Goal: Information Seeking & Learning: Learn about a topic

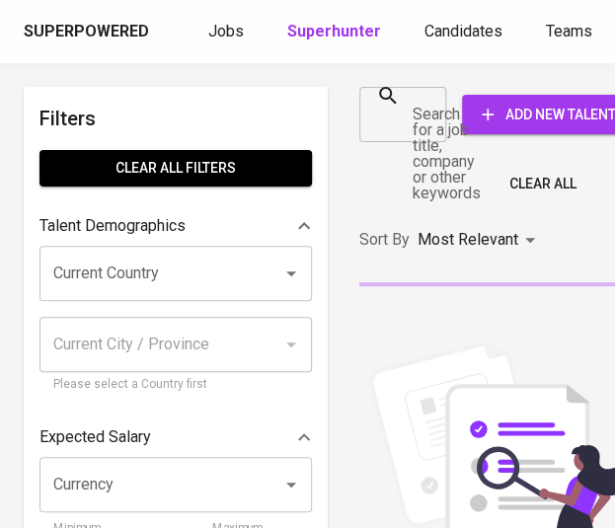
click at [412, 108] on div at bounding box center [425, 115] width 26 height 28
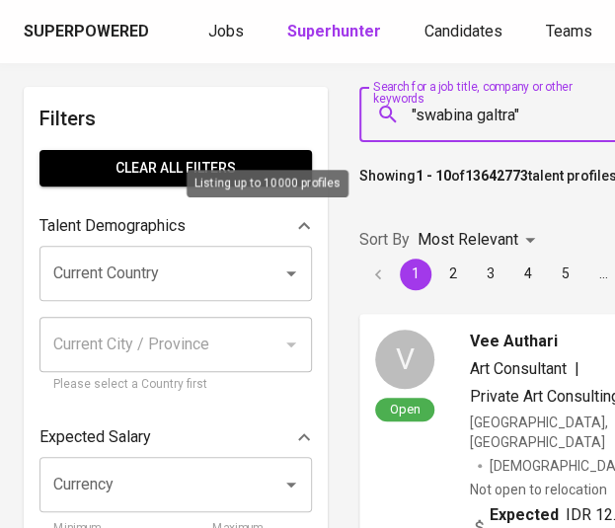
type input ""swabina galra""
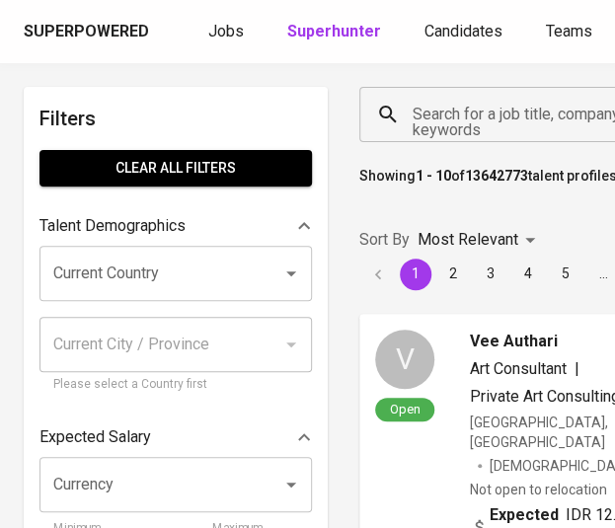
click at [478, 131] on input "Search for a job title, company or other keywords" at bounding box center [528, 115] width 241 height 38
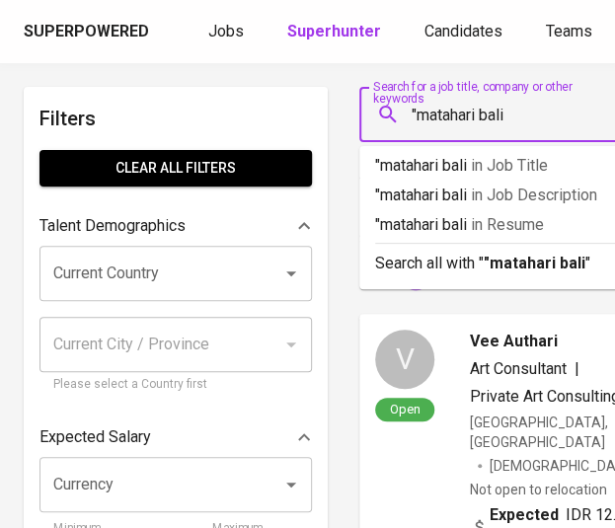
type input ""matahari bali""
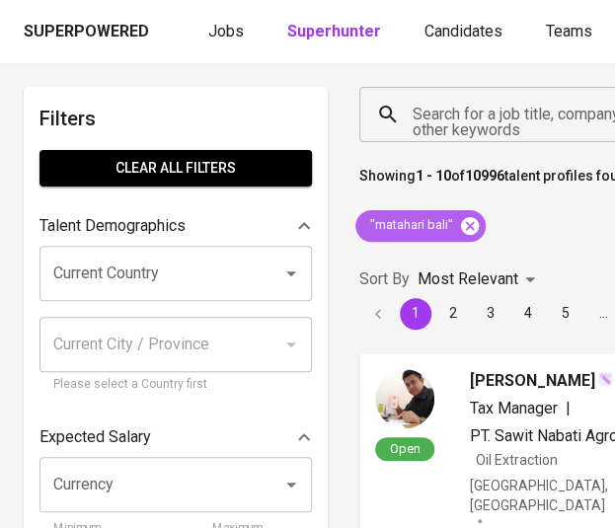
click at [467, 228] on icon at bounding box center [470, 226] width 22 height 22
click at [458, 106] on input "Search for a job title, company or other keywords" at bounding box center [506, 115] width 197 height 38
click at [457, 117] on input "Search for a job title, company or other keywords" at bounding box center [506, 115] width 197 height 38
click at [457, 118] on input "Search for a job title, company or other keywords" at bounding box center [506, 115] width 197 height 38
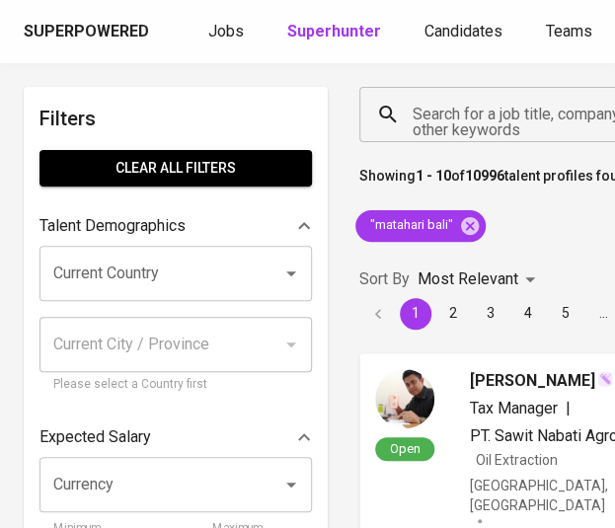
click at [457, 118] on input "Search for a job title, company or other keywords" at bounding box center [506, 115] width 197 height 38
click at [502, 118] on input "Search for a job title, company or other keywords" at bounding box center [506, 115] width 197 height 38
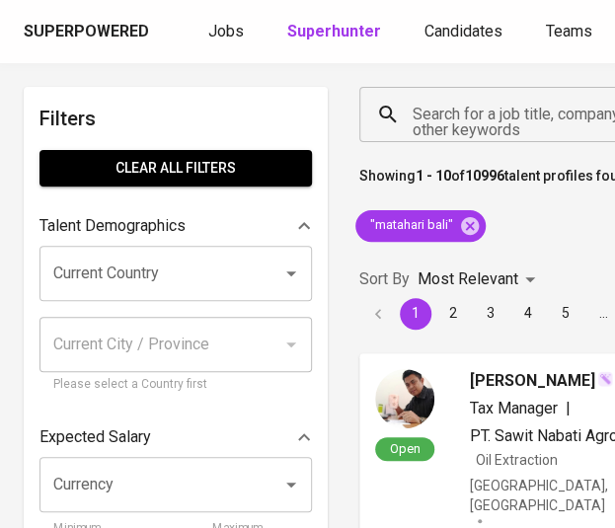
click at [502, 118] on input "Search for a job title, company or other keywords" at bounding box center [506, 115] width 197 height 38
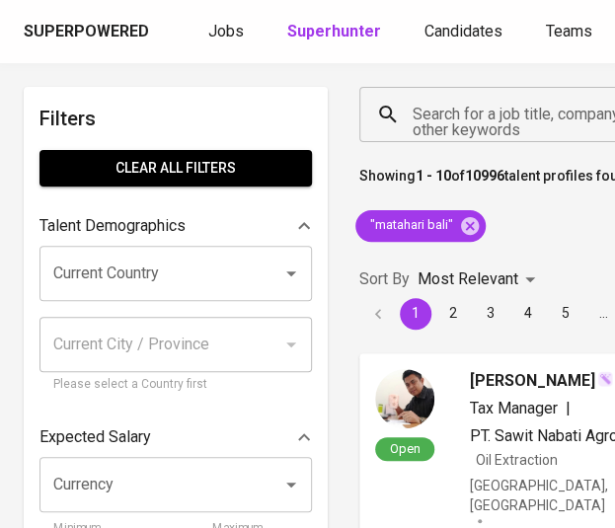
click at [502, 118] on input "Search for a job title, company or other keywords" at bounding box center [506, 115] width 197 height 38
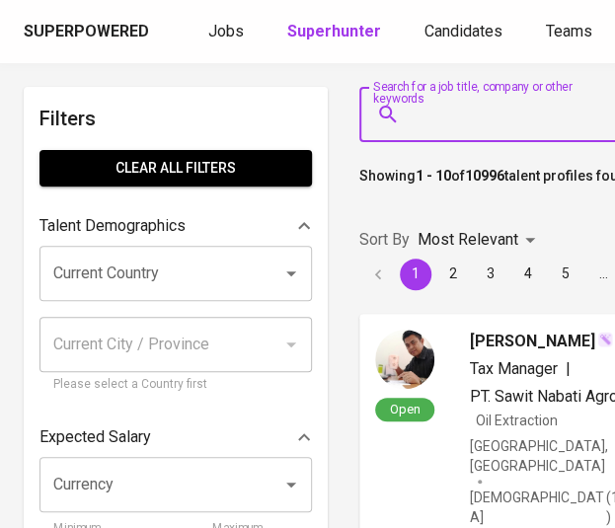
click at [502, 118] on input "Search for a job title, company or other keywords" at bounding box center [506, 115] width 197 height 38
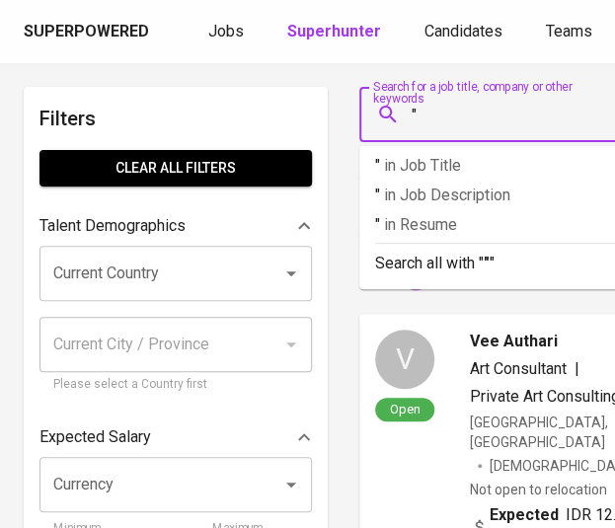
paste input "pt [PERSON_NAME]"
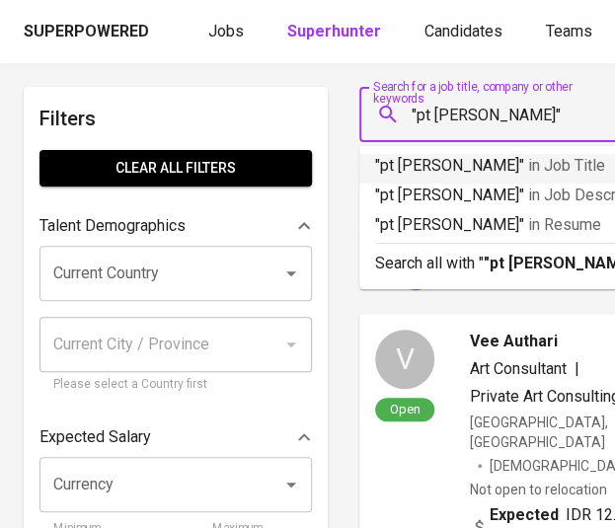
click at [433, 118] on input ""pt [PERSON_NAME]"" at bounding box center [528, 115] width 241 height 38
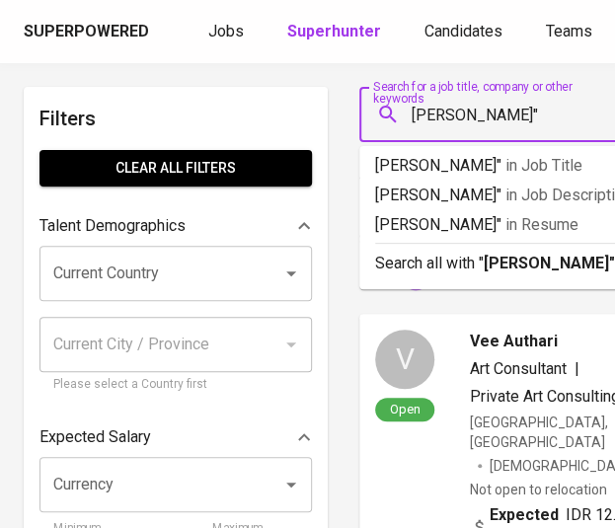
type input ""[PERSON_NAME]""
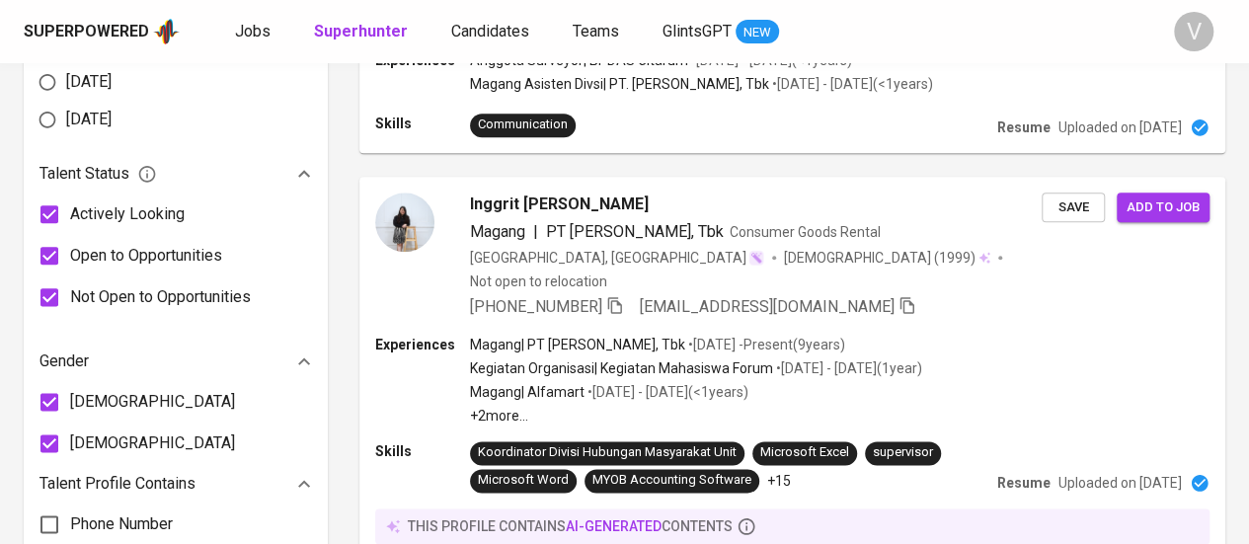
scroll to position [1546, 0]
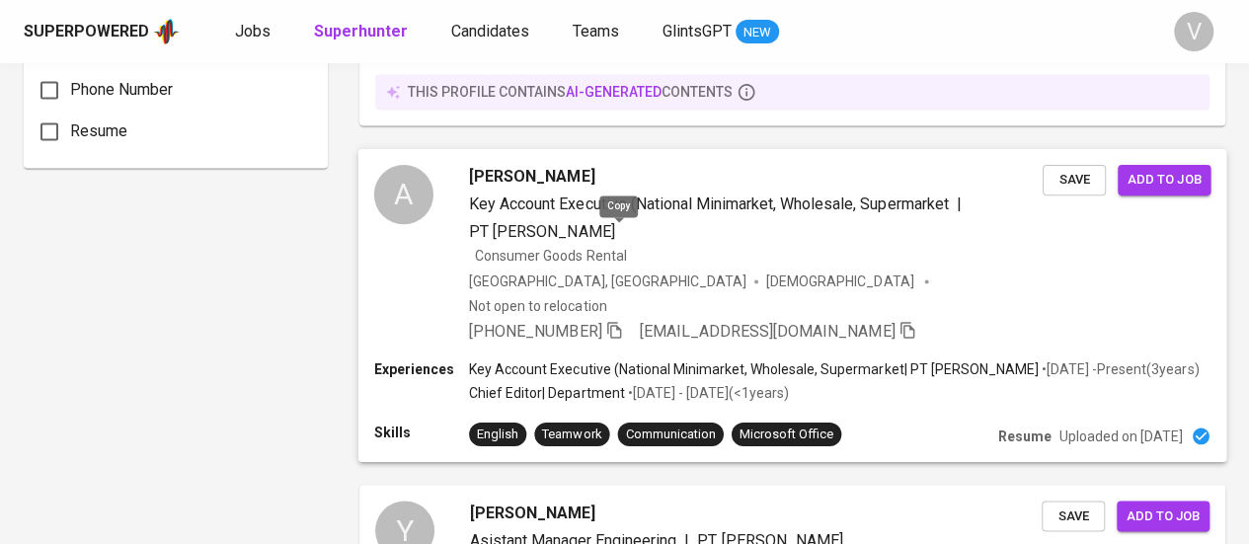
click at [614, 321] on icon "button" at bounding box center [614, 330] width 18 height 18
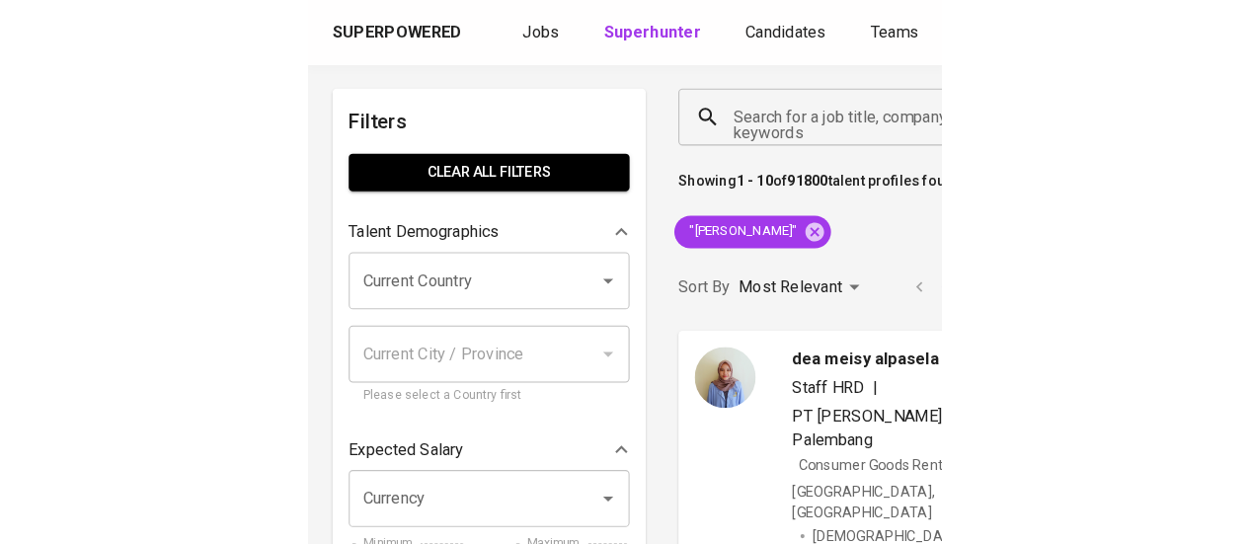
scroll to position [0, 0]
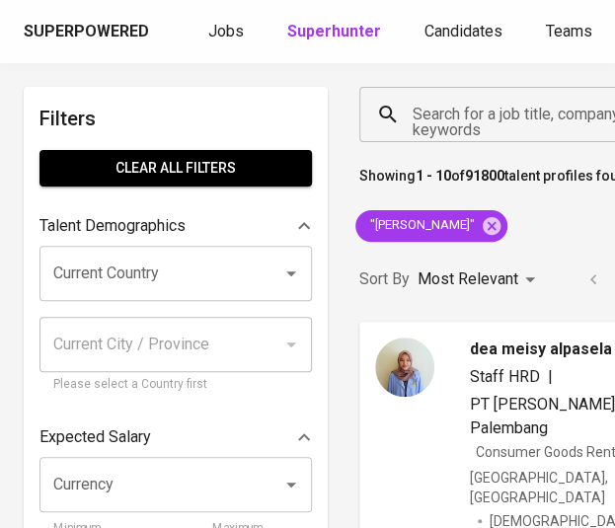
drag, startPoint x: 462, startPoint y: 226, endPoint x: 576, endPoint y: 240, distance: 114.4
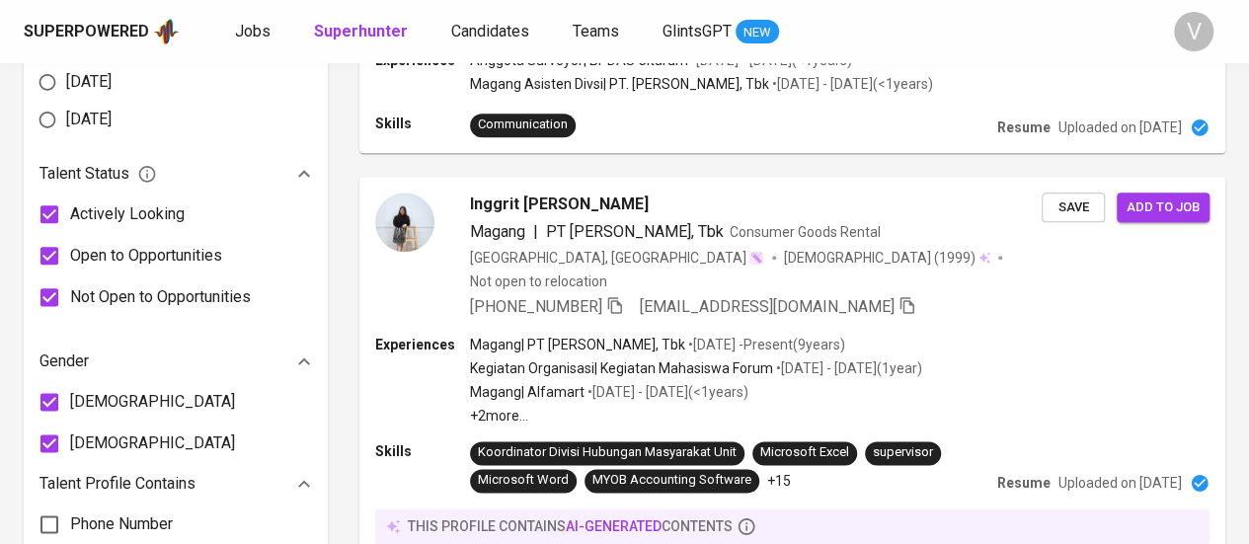
scroll to position [1546, 0]
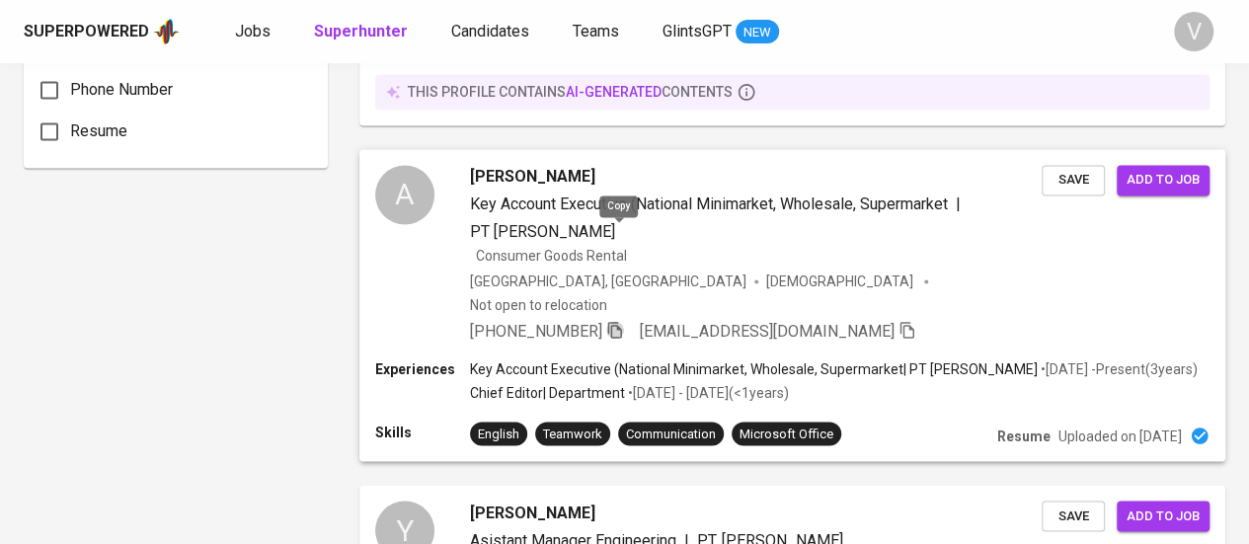
click at [614, 321] on icon "button" at bounding box center [615, 330] width 18 height 18
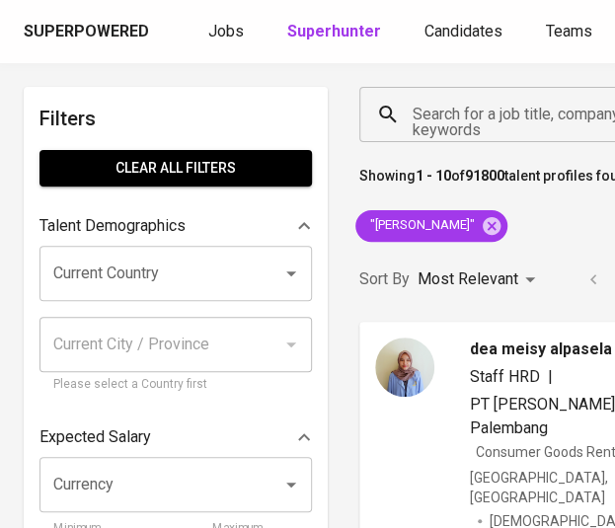
click at [464, 115] on input "Search for a job title, company or other keywords" at bounding box center [548, 115] width 280 height 38
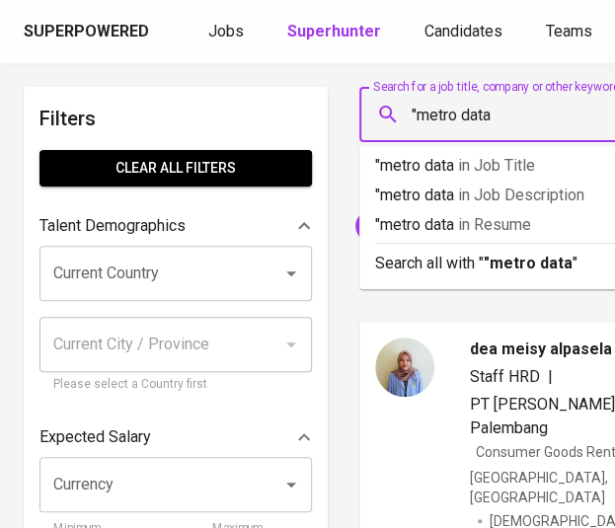
type input ""metro data""
click at [462, 119] on input "Search for a job title, company or other keywords" at bounding box center [548, 115] width 280 height 38
click at [463, 113] on input "Search for a job title, company or other keywords" at bounding box center [548, 115] width 280 height 38
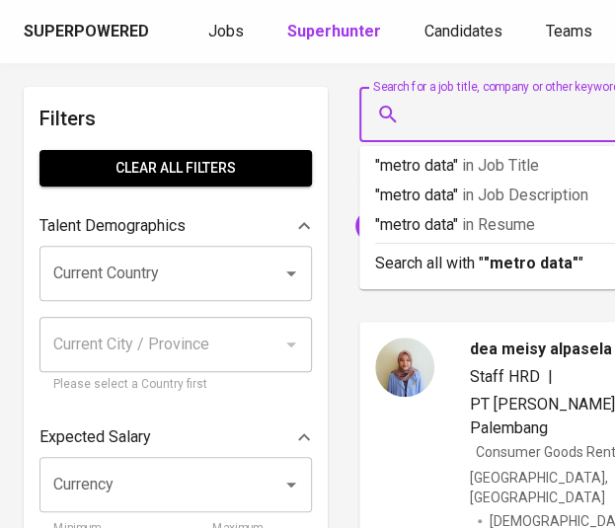
click at [463, 113] on input "Search for a job title, company or other keywords" at bounding box center [548, 115] width 280 height 38
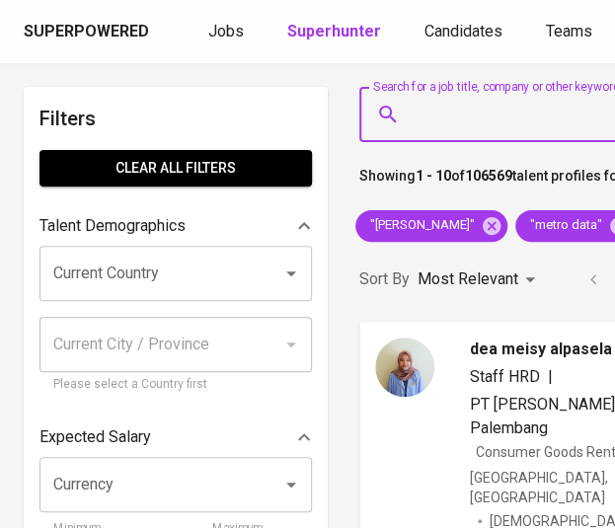
click at [688, 118] on input "Search for a job title, company or other keywords" at bounding box center [548, 115] width 280 height 38
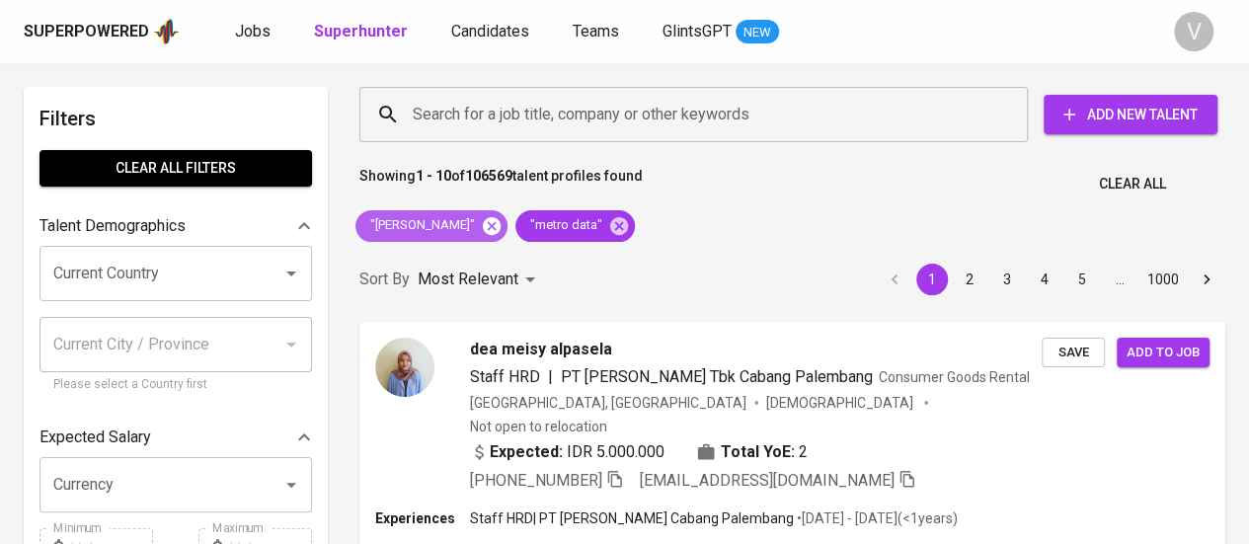
click at [501, 223] on icon at bounding box center [492, 225] width 18 height 18
click at [632, 112] on input "Search for a job title, company or other keywords" at bounding box center [699, 115] width 582 height 38
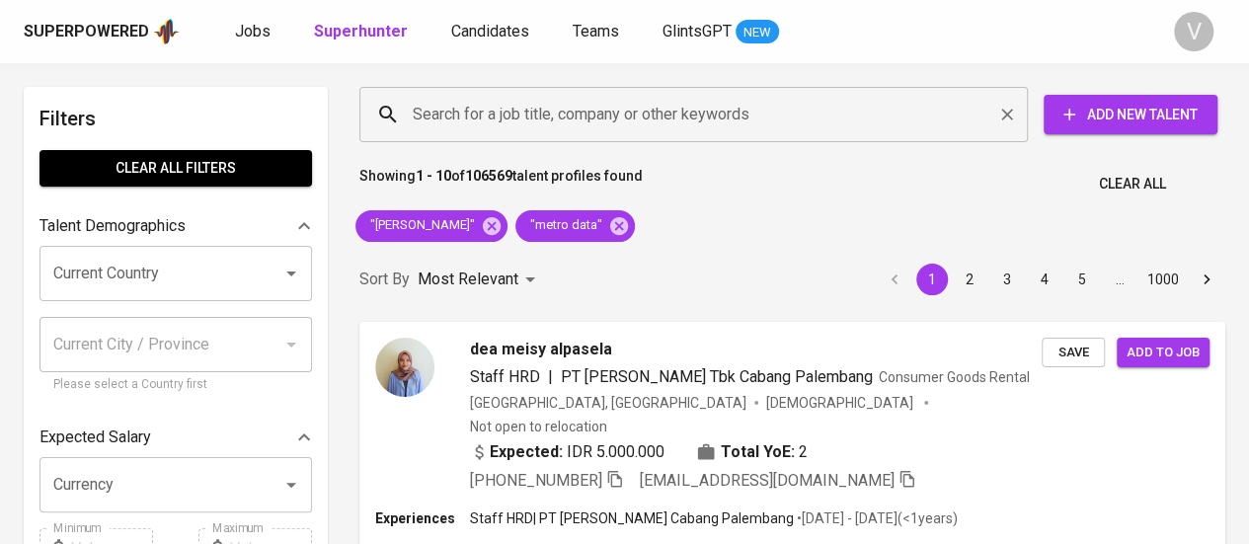
click at [632, 112] on input "Search for a job title, company or other keywords" at bounding box center [699, 115] width 582 height 38
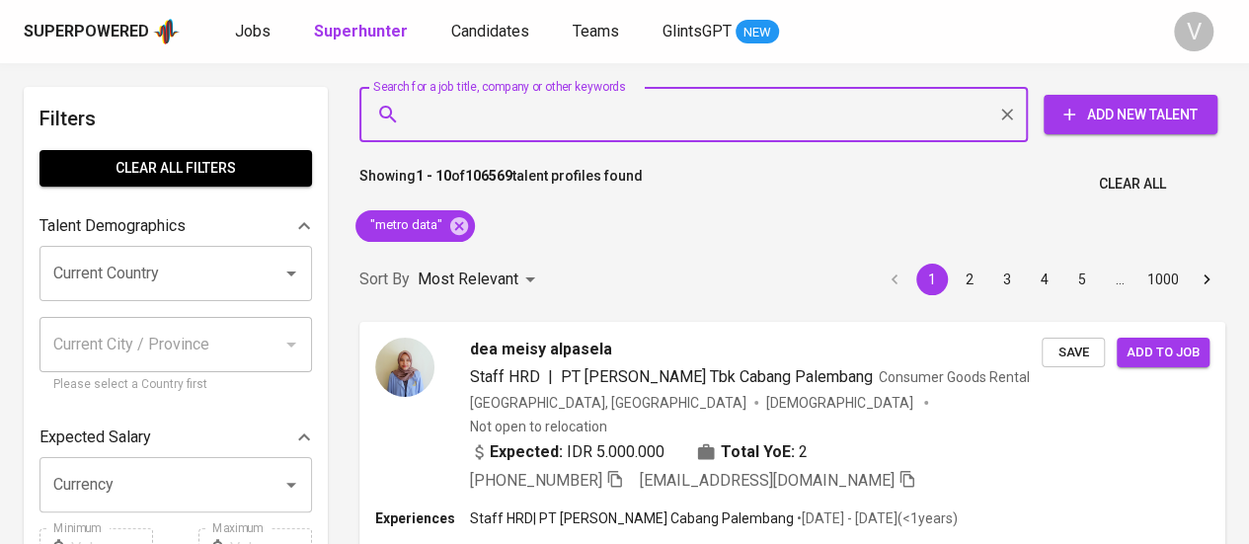
click at [632, 112] on input "Search for a job title, company or other keywords" at bounding box center [699, 115] width 582 height 38
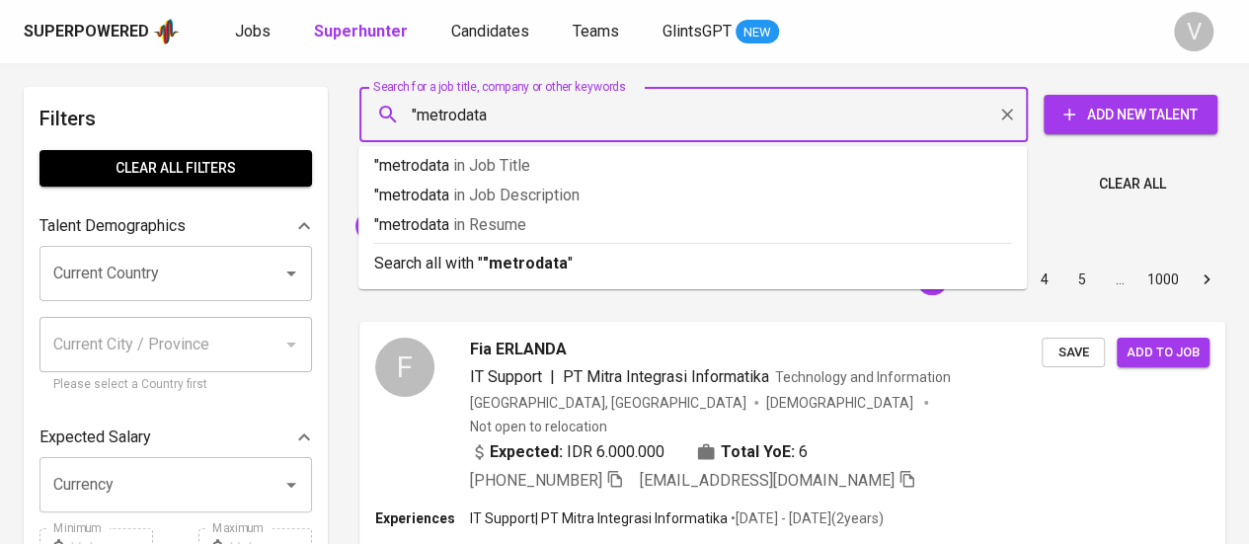
type input ""metrodata""
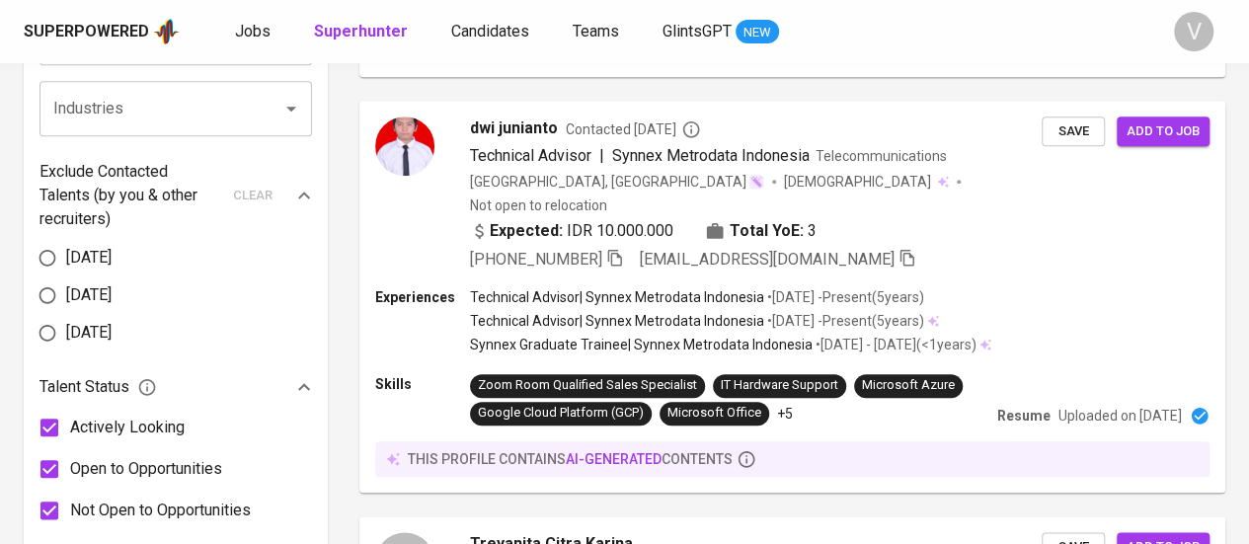
scroll to position [3566, 0]
